Goal: Check status

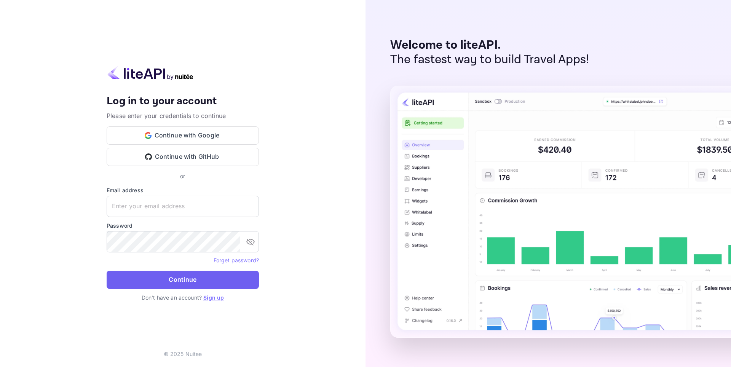
type input "[EMAIL_ADDRESS][DOMAIN_NAME]"
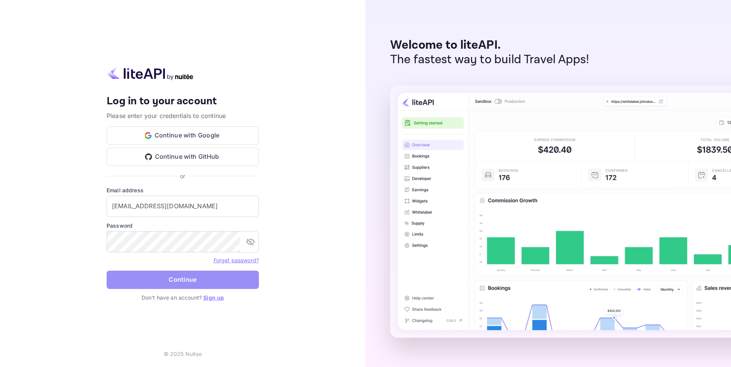
click at [204, 278] on button "Continue" at bounding box center [183, 280] width 152 height 18
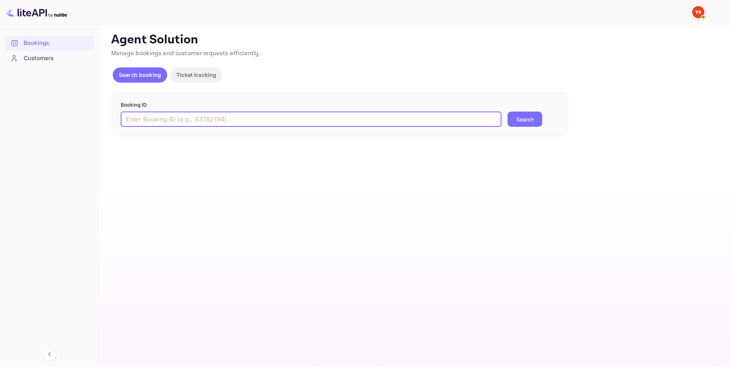
paste input "9804191"
type input "9804191"
click at [524, 116] on button "Search" at bounding box center [524, 118] width 35 height 15
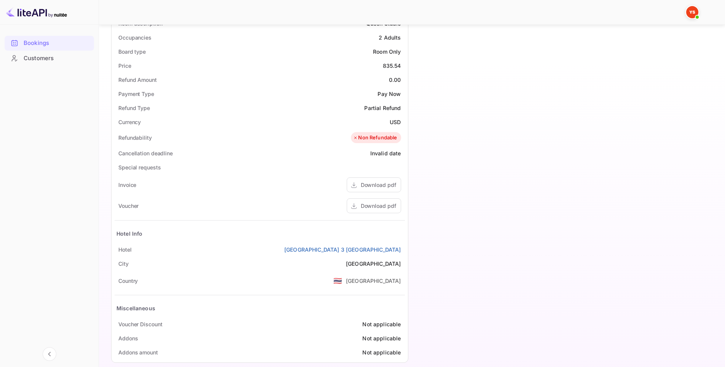
scroll to position [246, 0]
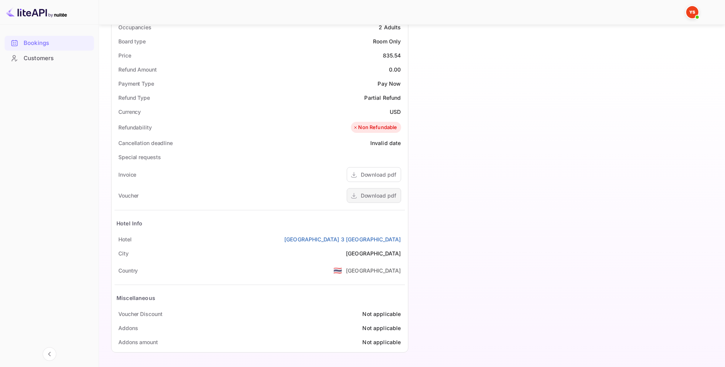
click at [371, 199] on div "Download pdf" at bounding box center [378, 195] width 35 height 8
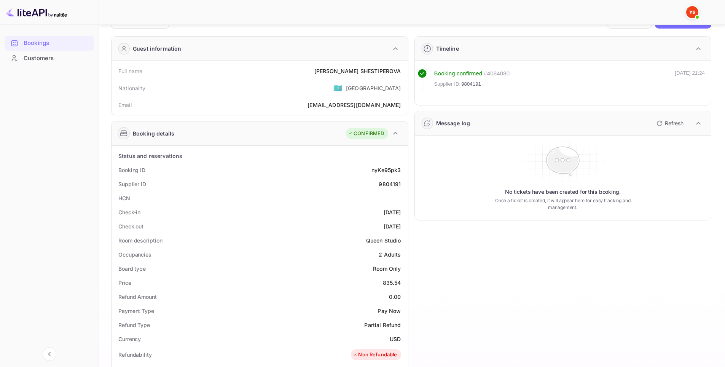
scroll to position [0, 0]
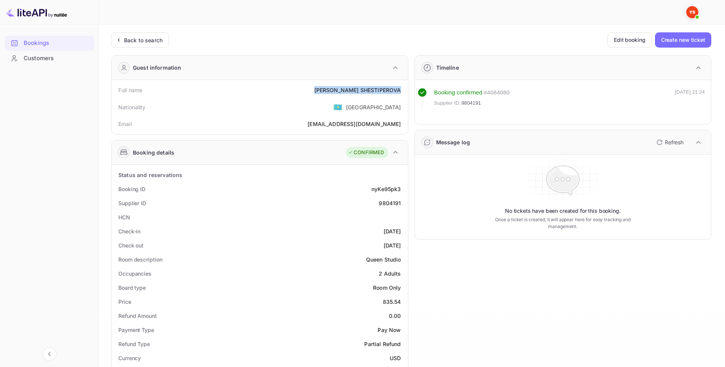
drag, startPoint x: 403, startPoint y: 89, endPoint x: 339, endPoint y: 90, distance: 64.3
click at [339, 90] on div "Full name [PERSON_NAME]" at bounding box center [260, 90] width 290 height 14
copy div "[PERSON_NAME]"
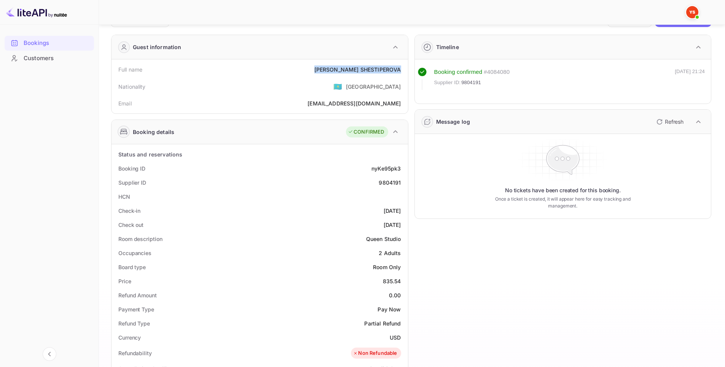
scroll to position [76, 0]
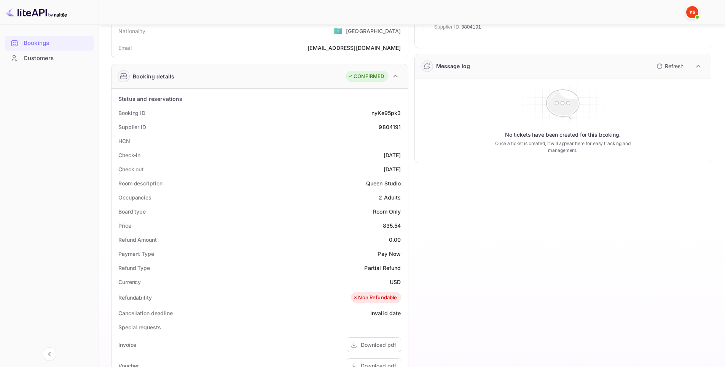
drag, startPoint x: 406, startPoint y: 154, endPoint x: 369, endPoint y: 155, distance: 36.9
click at [369, 155] on div "Status and reservations Booking ID nyKe95pk3 Supplier ID 9804191 HCN Check-in […" at bounding box center [259, 305] width 296 height 433
copy div "[DATE]"
drag, startPoint x: 404, startPoint y: 127, endPoint x: 380, endPoint y: 127, distance: 24.4
click at [380, 127] on div "Supplier ID 9804191" at bounding box center [260, 127] width 290 height 14
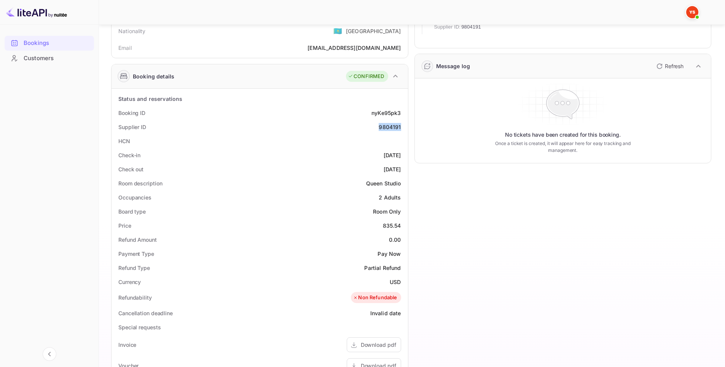
copy div "9804191"
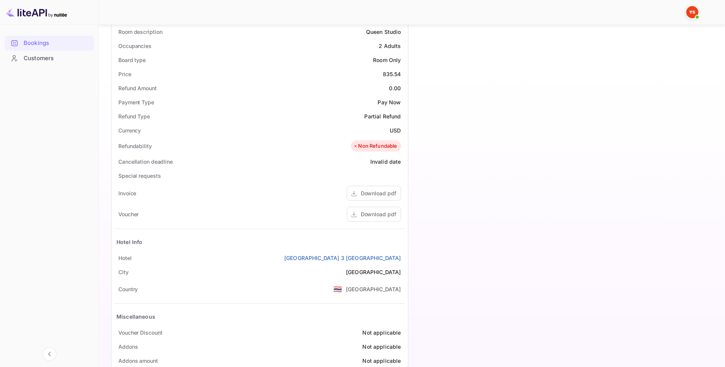
scroll to position [246, 0]
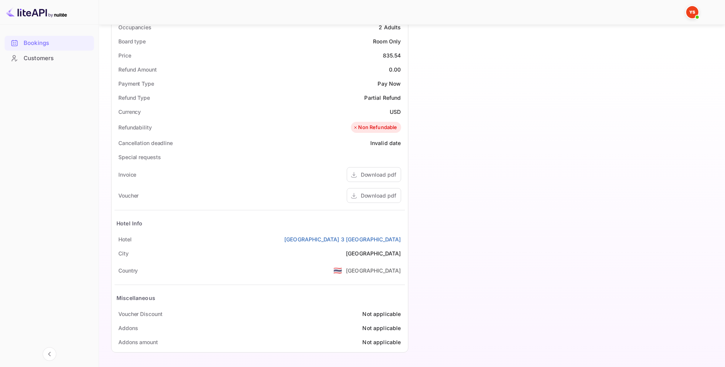
click at [500, 187] on div "Timeline Booking confirmed # 4084080 Supplier ID: 9804191 [DATE] 21:24 Message …" at bounding box center [559, 80] width 303 height 555
drag, startPoint x: 405, startPoint y: 237, endPoint x: 316, endPoint y: 242, distance: 89.5
click at [316, 242] on div "Status and reservations Booking ID nyKe95pk3 Supplier ID 9804191 HCN Check-in […" at bounding box center [259, 135] width 296 height 433
copy link "[GEOGRAPHIC_DATA] 3 [GEOGRAPHIC_DATA]"
